Goal: Information Seeking & Learning: Learn about a topic

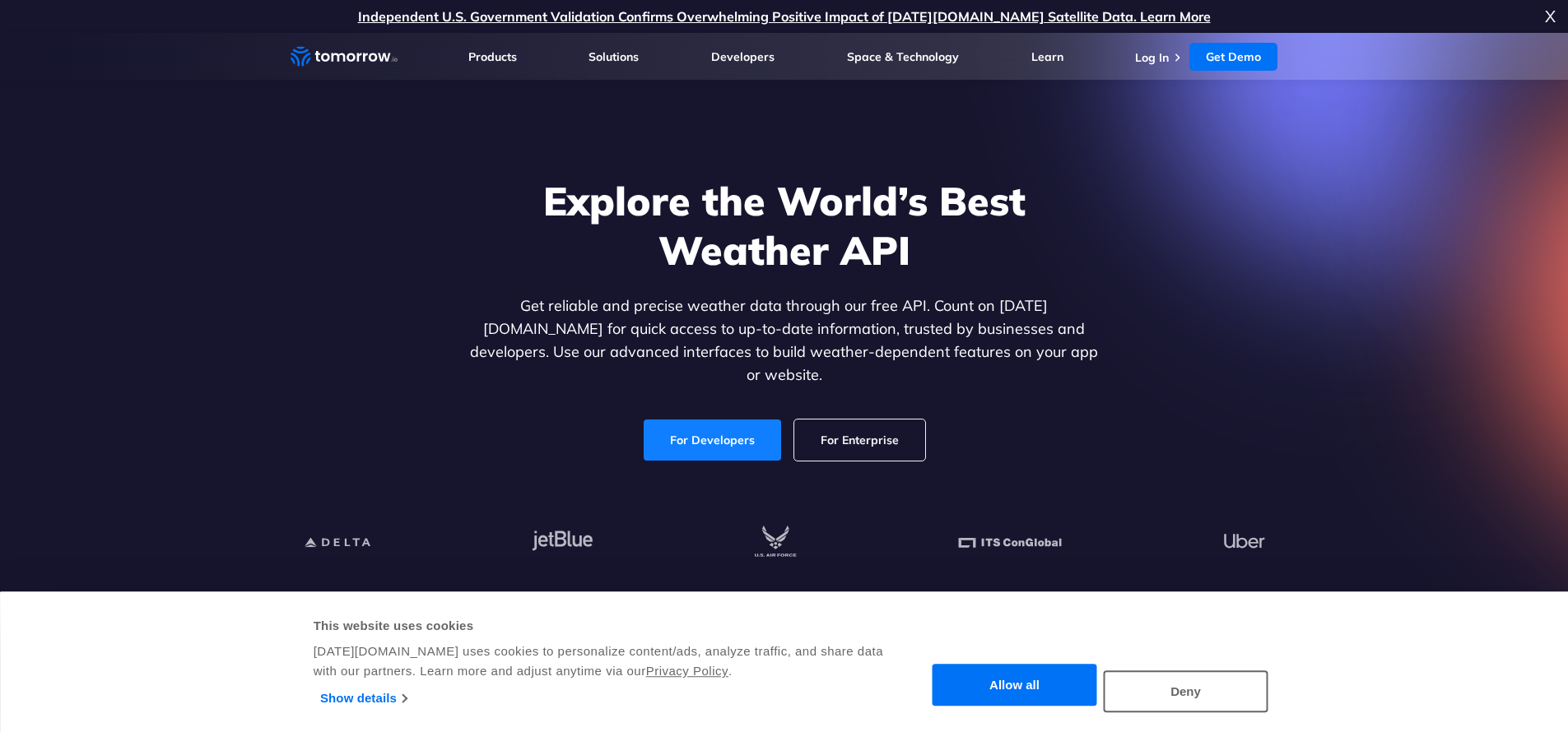
click at [716, 419] on link "For Developers" at bounding box center [713, 440] width 138 height 41
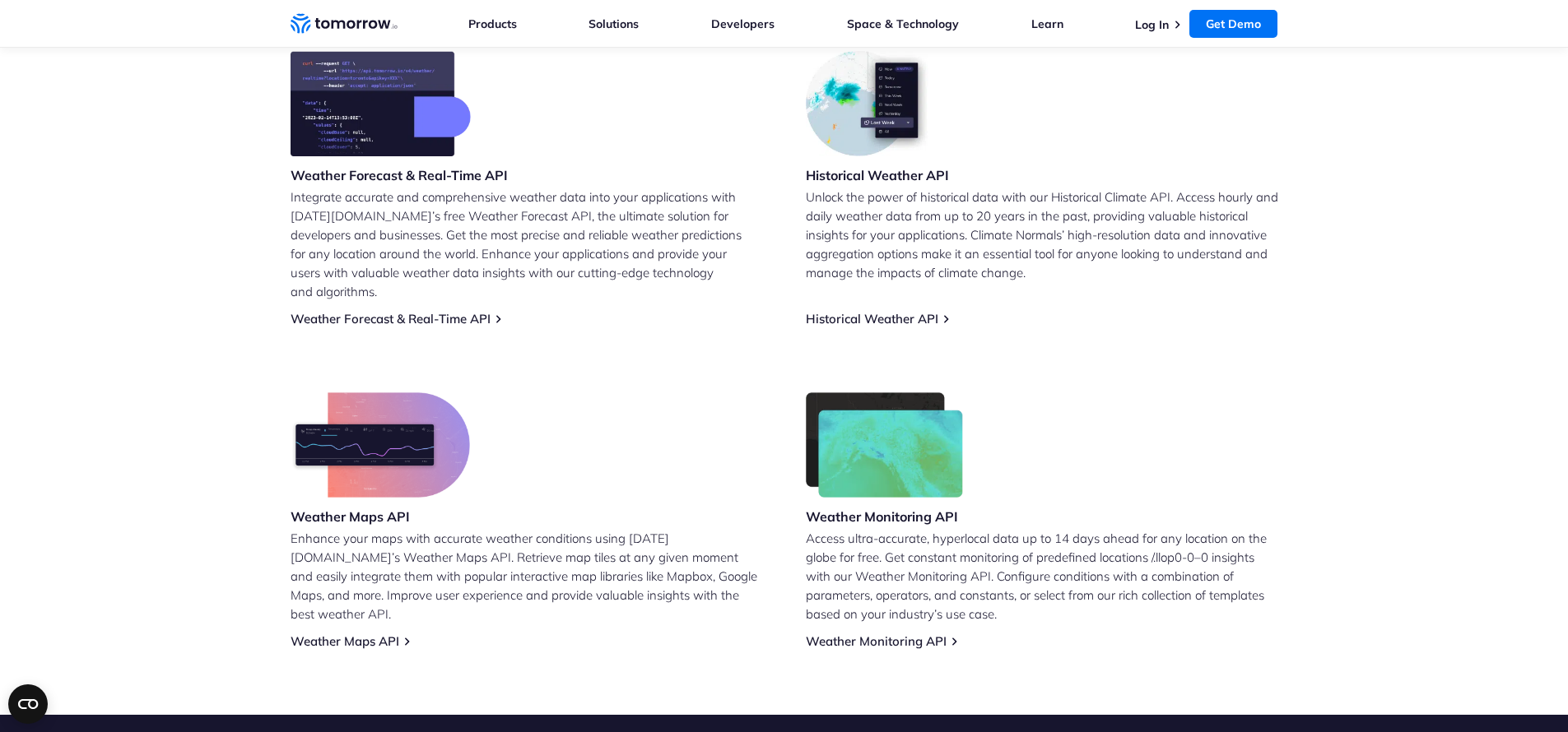
scroll to position [732, 0]
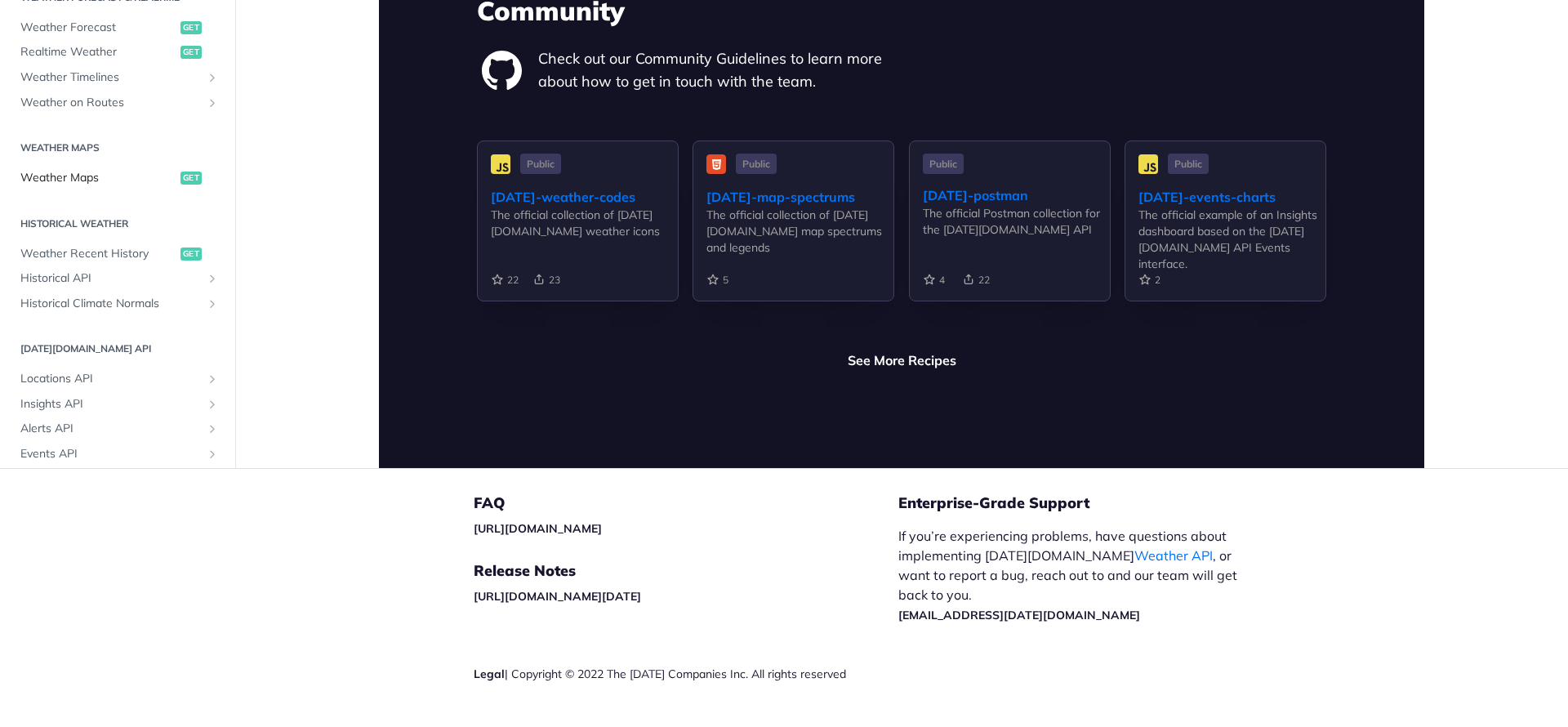
scroll to position [236, 0]
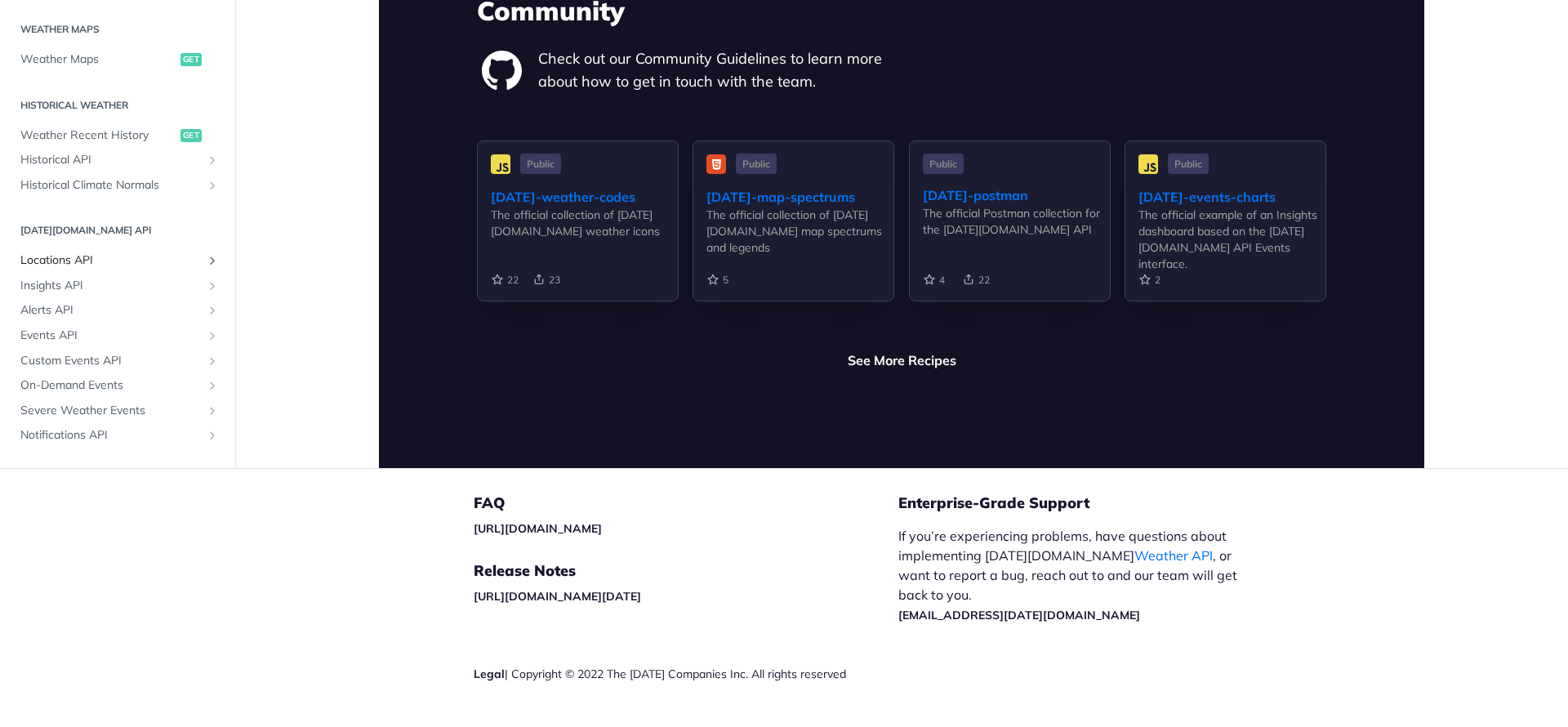
click at [47, 253] on span "Locations API" at bounding box center [111, 260] width 182 height 16
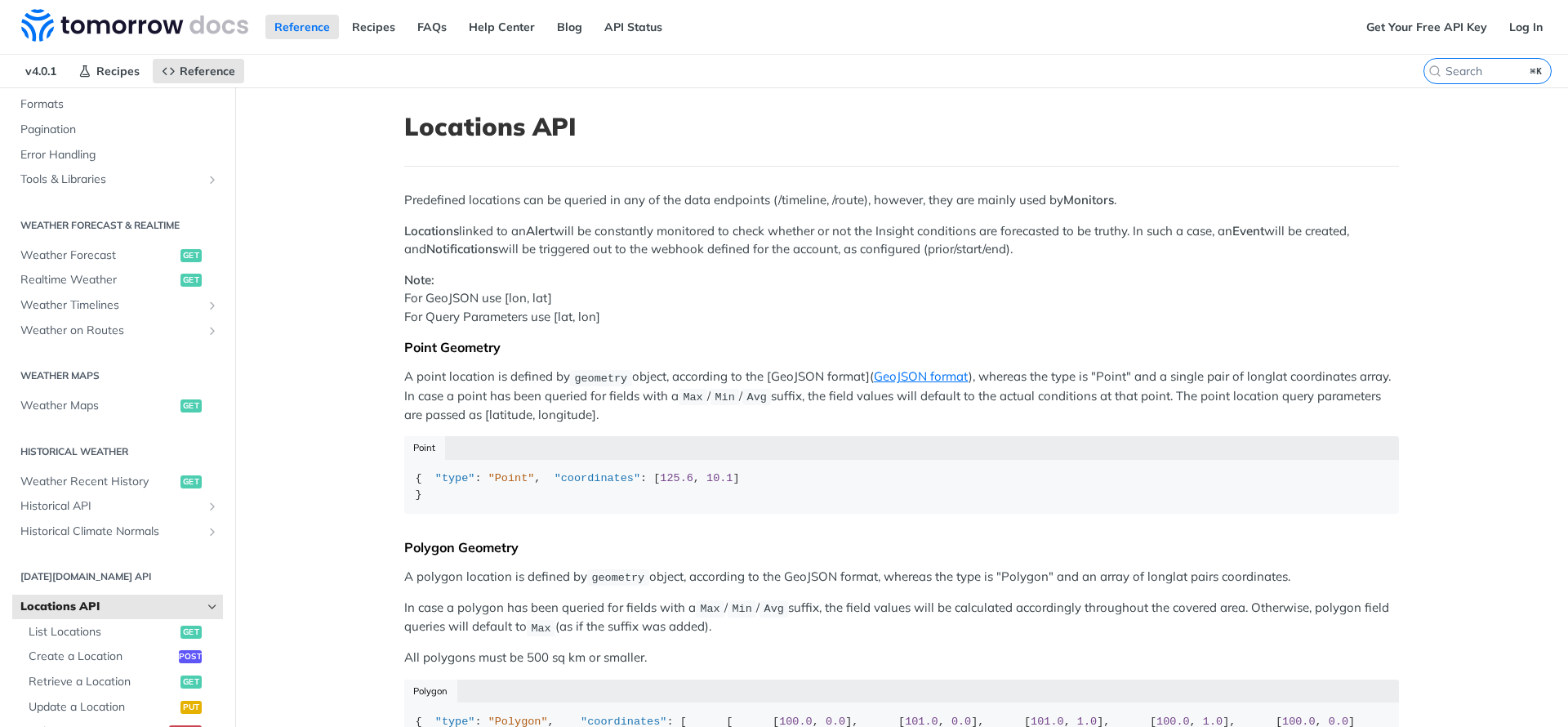
click at [742, 288] on p "Note: For GeoJSON use [lon, lat] For Query Parameters use [lat, lon]" at bounding box center [902, 299] width 995 height 55
click at [722, 130] on h1 "Locations API" at bounding box center [902, 126] width 995 height 29
click at [1129, 143] on header "Locations API" at bounding box center [902, 139] width 995 height 55
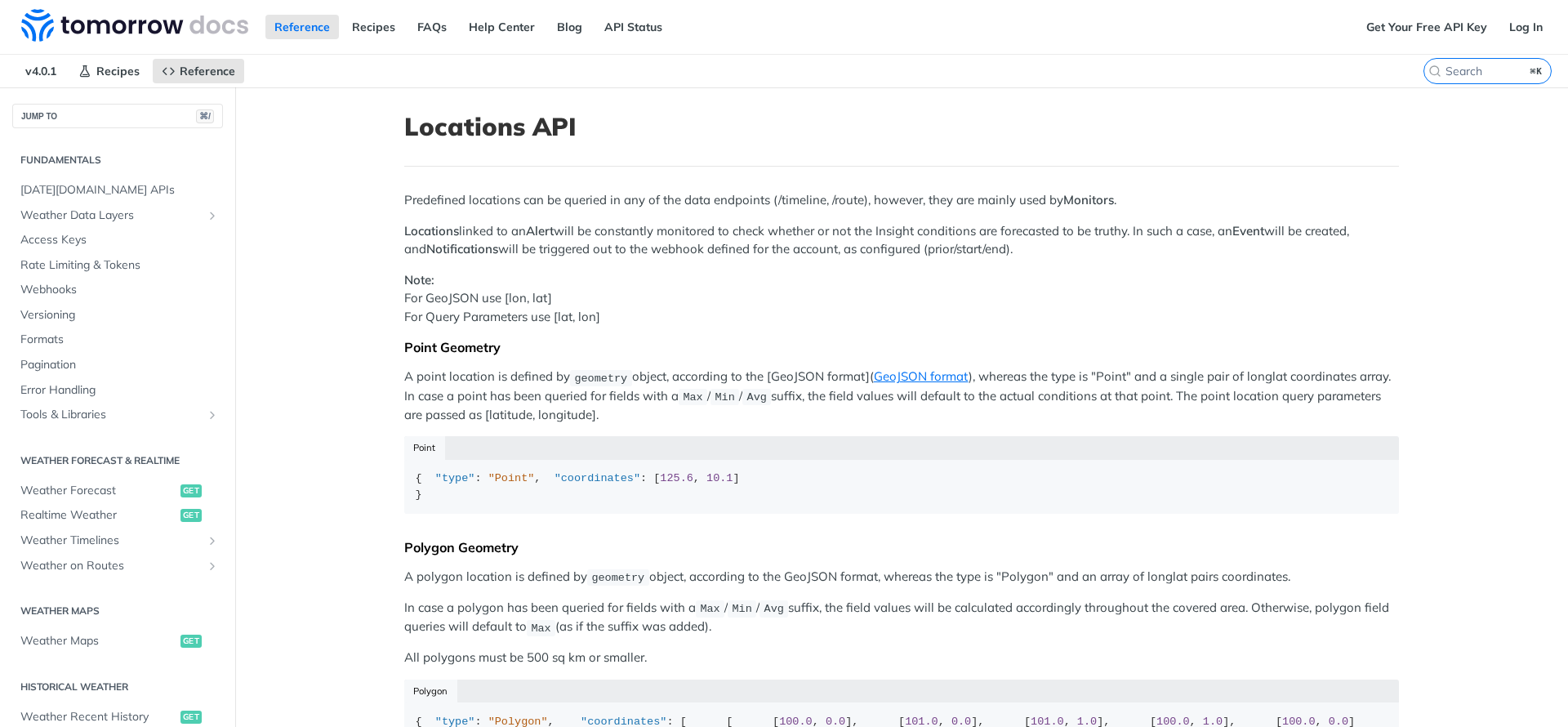
click at [279, 175] on main "JUMP TO ⌘/ Fundamentals [DATE][DOMAIN_NAME] APIs Weather Data Layers Core Proba…" at bounding box center [784, 674] width 1568 height 1174
